Goal: Navigation & Orientation: Find specific page/section

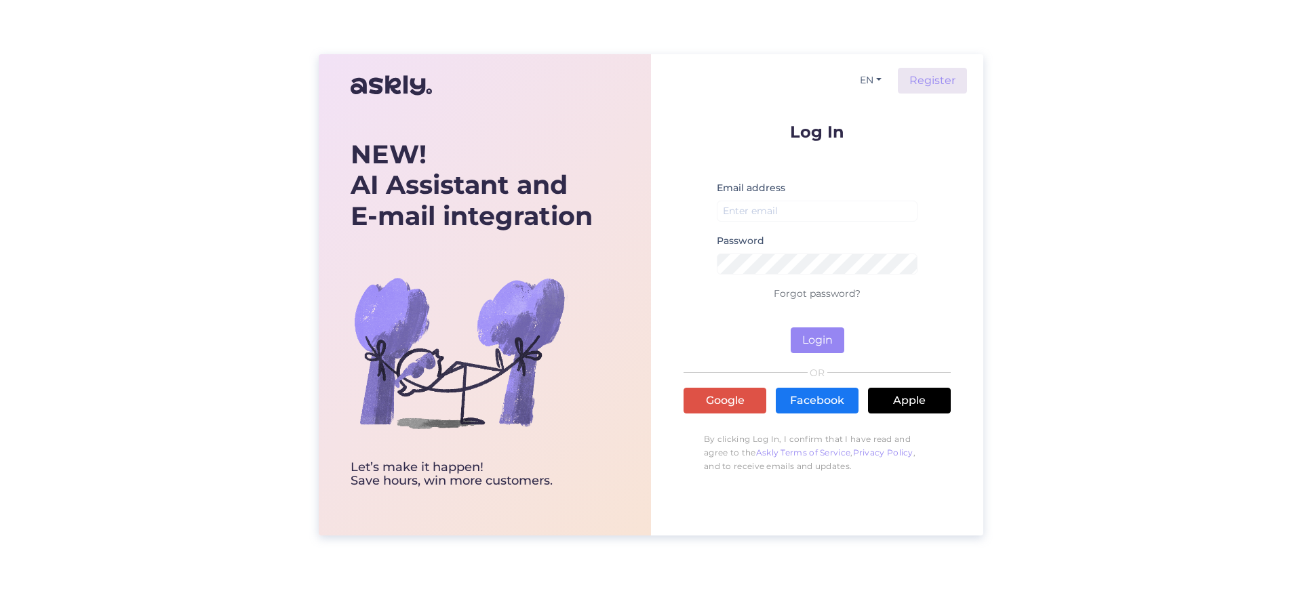
type input "[PERSON_NAME][EMAIL_ADDRESS][DOMAIN_NAME]"
click at [834, 333] on button "Login" at bounding box center [817, 340] width 54 height 26
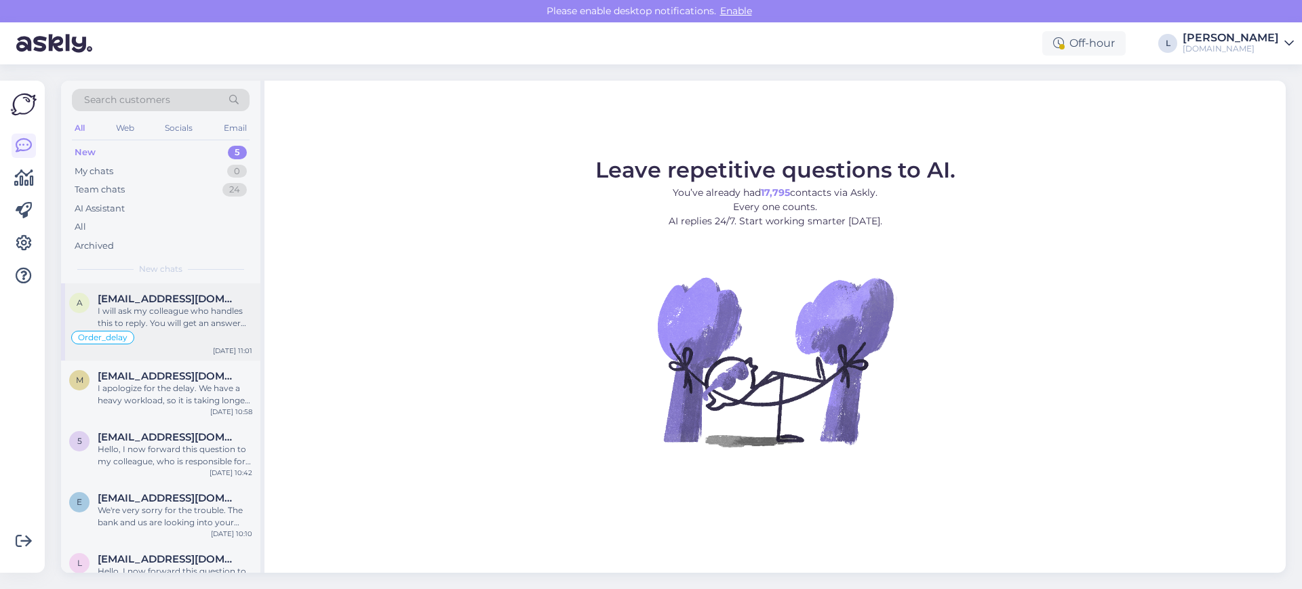
click at [239, 344] on div "Order_delay" at bounding box center [160, 337] width 183 height 16
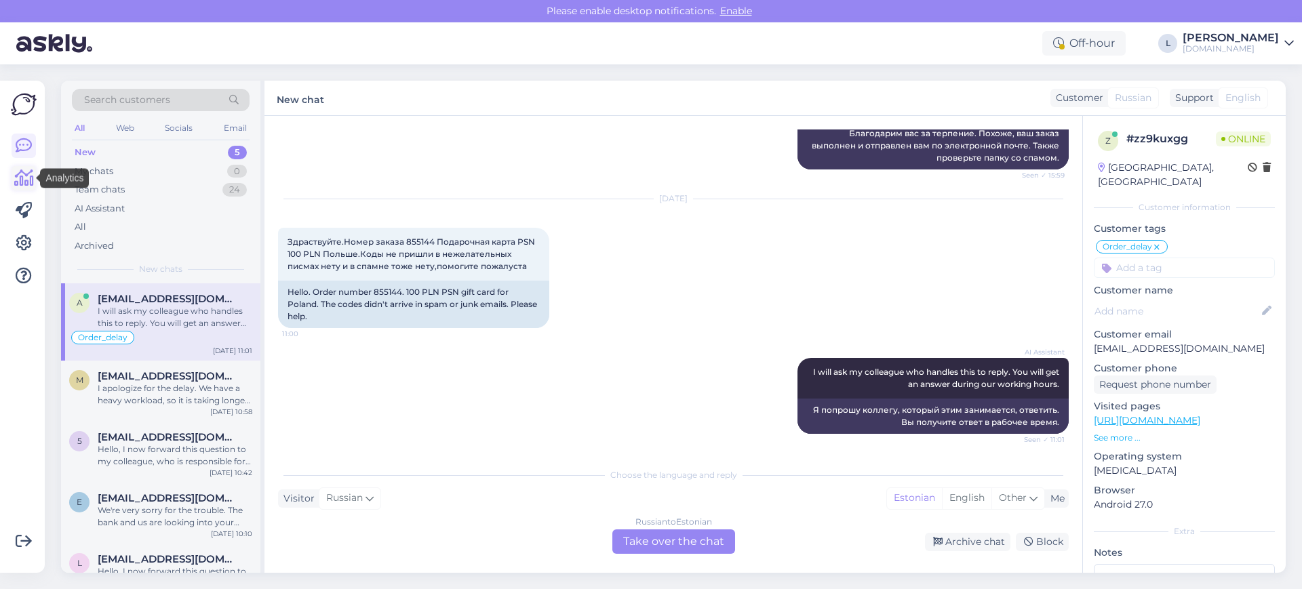
click at [18, 180] on icon at bounding box center [24, 178] width 20 height 16
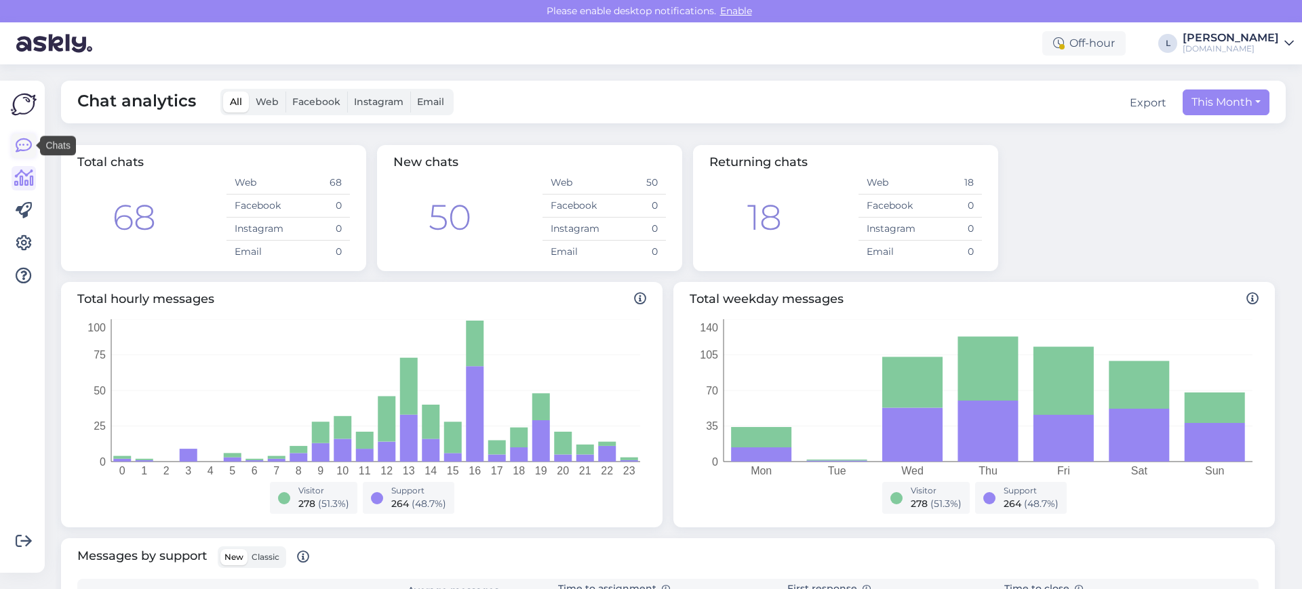
click at [14, 142] on link at bounding box center [24, 146] width 24 height 24
